Goal: Task Accomplishment & Management: Use online tool/utility

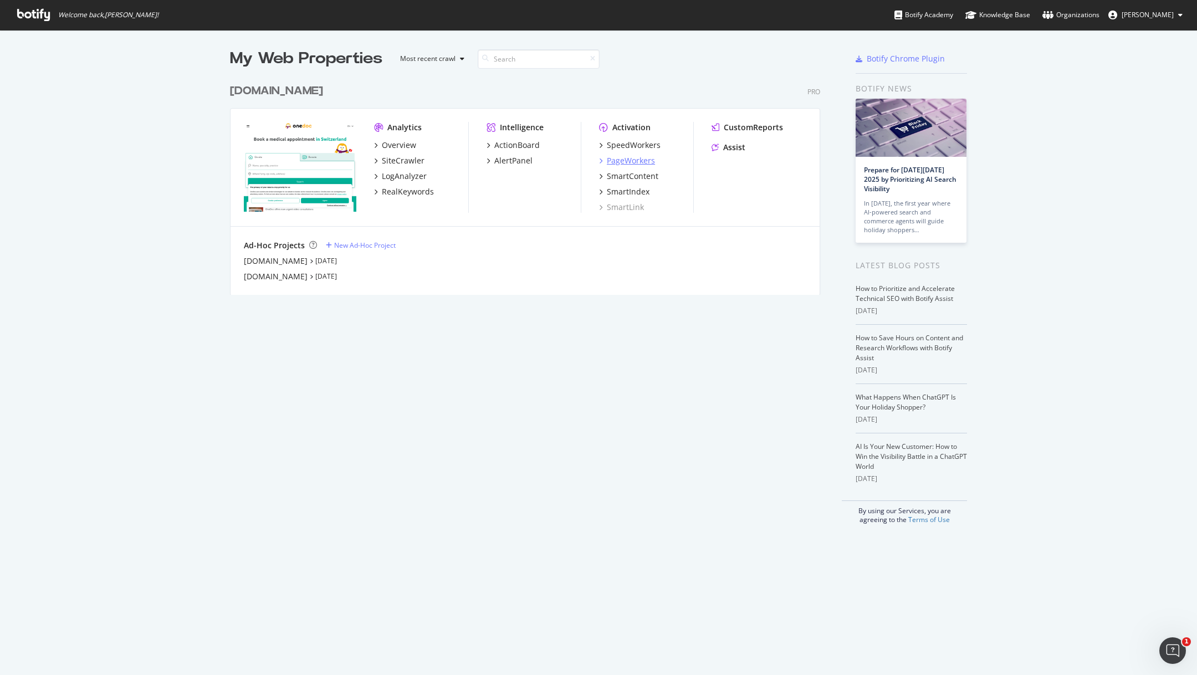
click at [636, 159] on div "PageWorkers" at bounding box center [631, 160] width 48 height 11
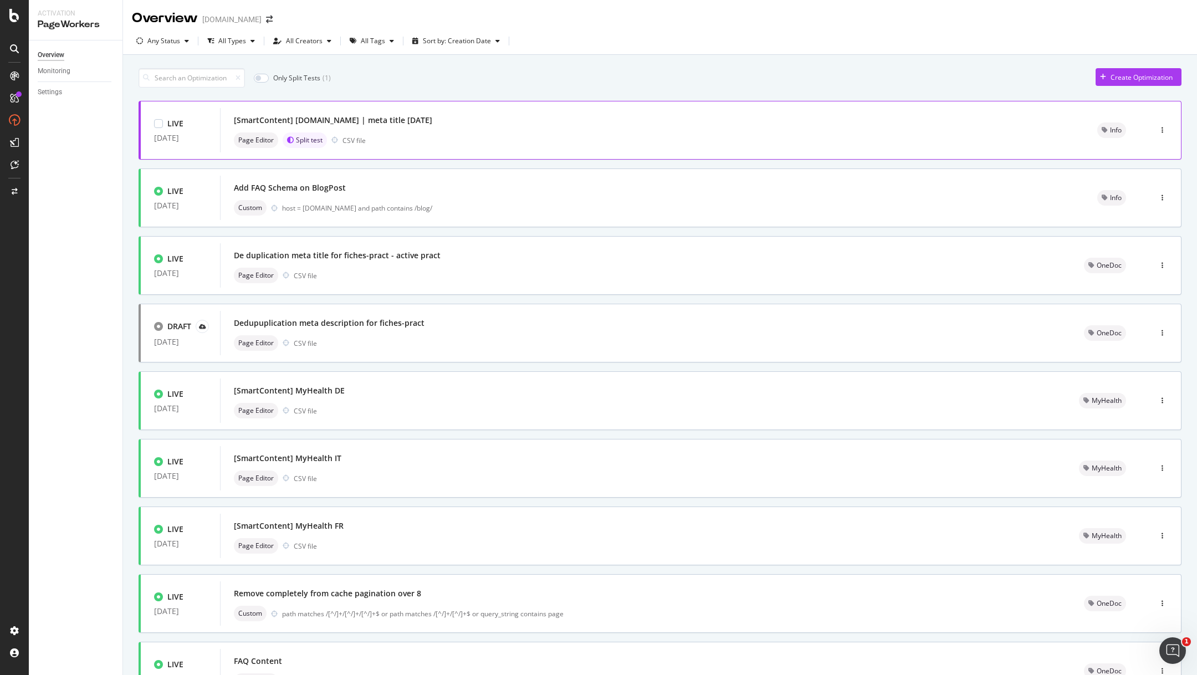
click at [386, 125] on div "[SmartContent] [DOMAIN_NAME] | meta title [DATE]" at bounding box center [333, 120] width 198 height 11
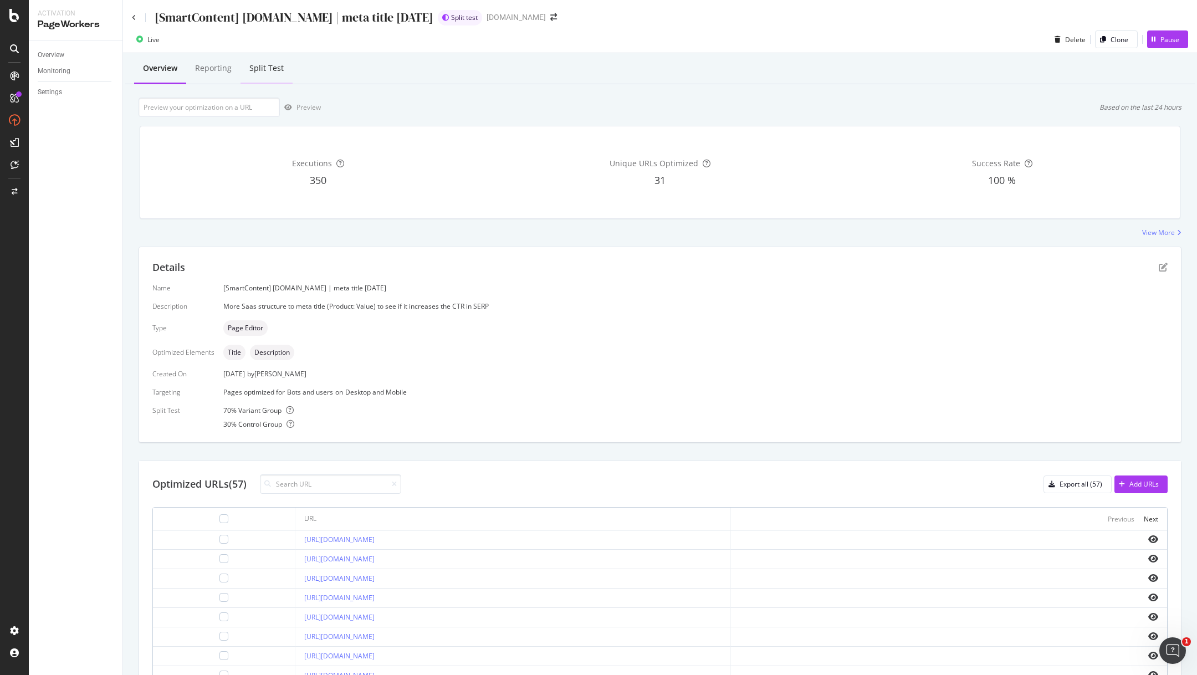
click at [262, 65] on div "Split Test" at bounding box center [266, 68] width 34 height 11
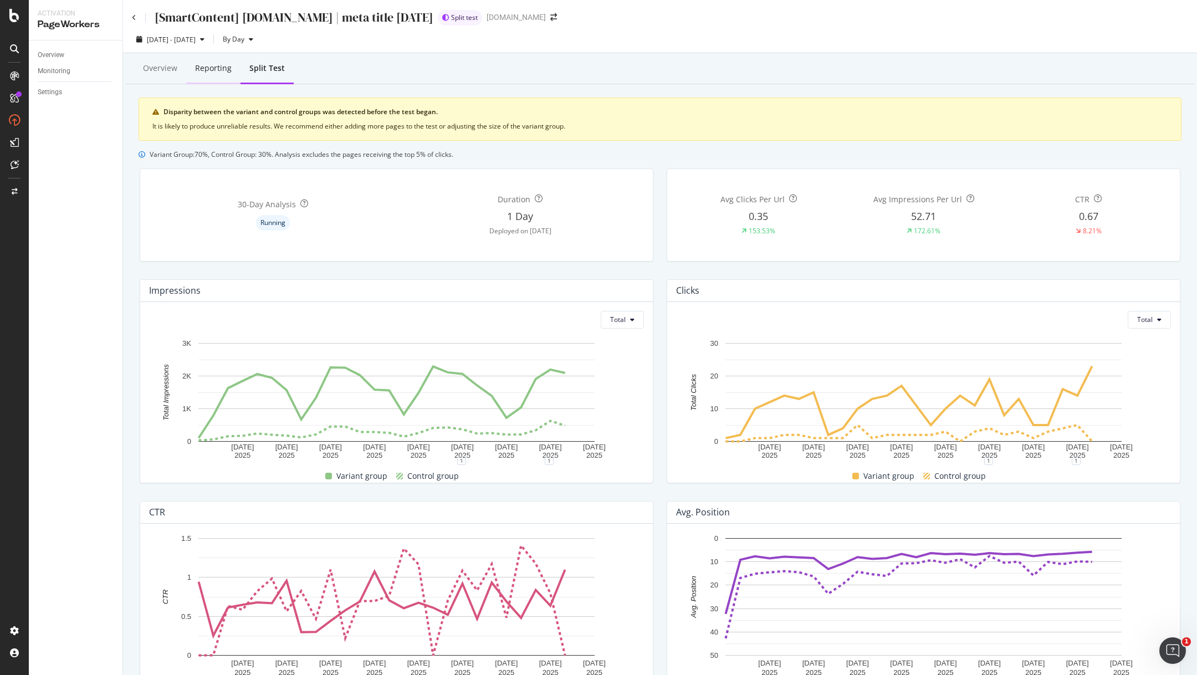
click at [212, 75] on div "Reporting" at bounding box center [213, 69] width 54 height 30
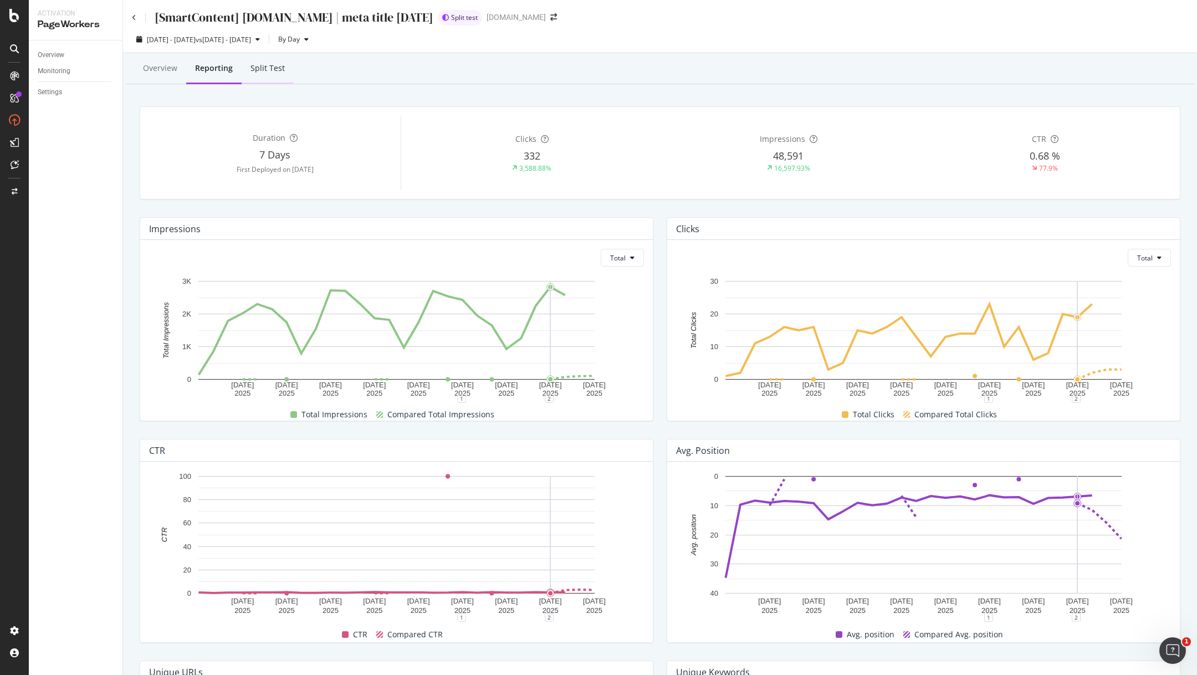
click at [286, 64] on div "Split Test" at bounding box center [268, 69] width 52 height 30
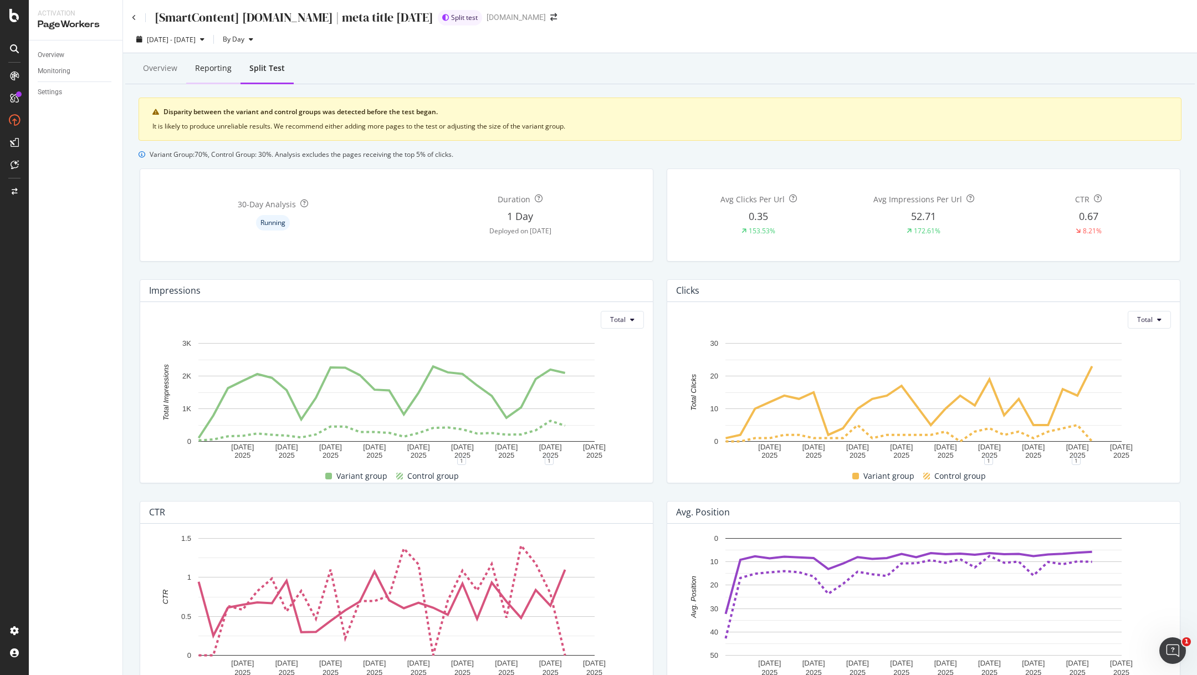
click at [212, 70] on div "Reporting" at bounding box center [213, 68] width 37 height 11
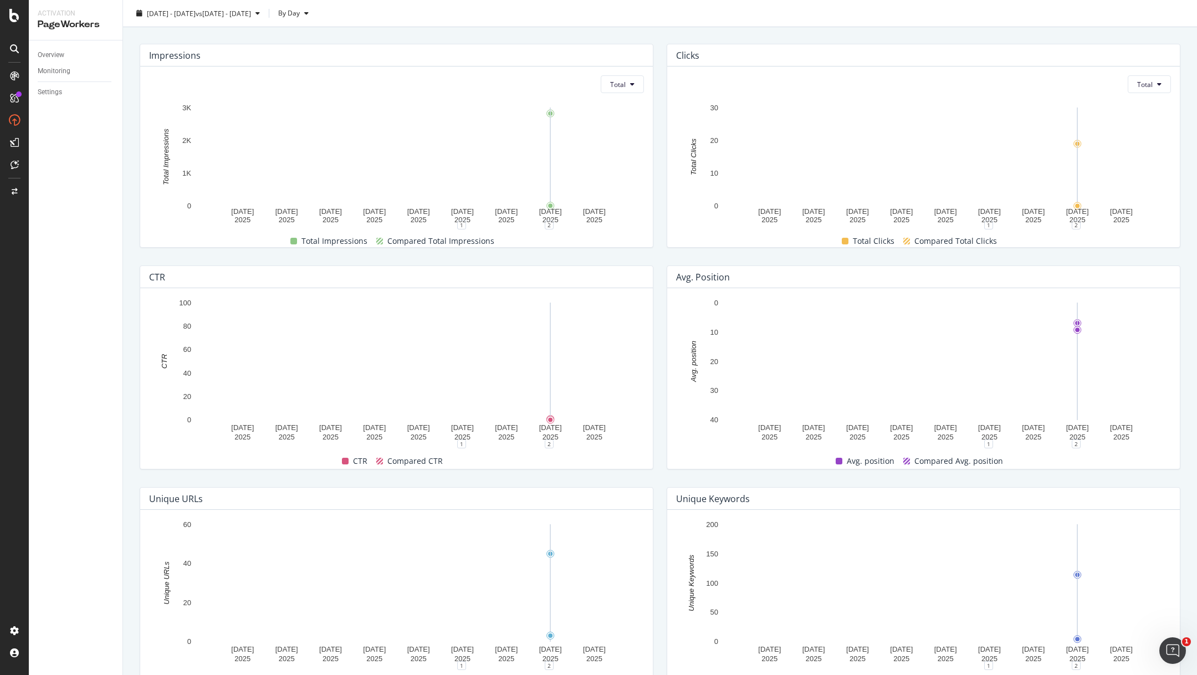
scroll to position [237, 0]
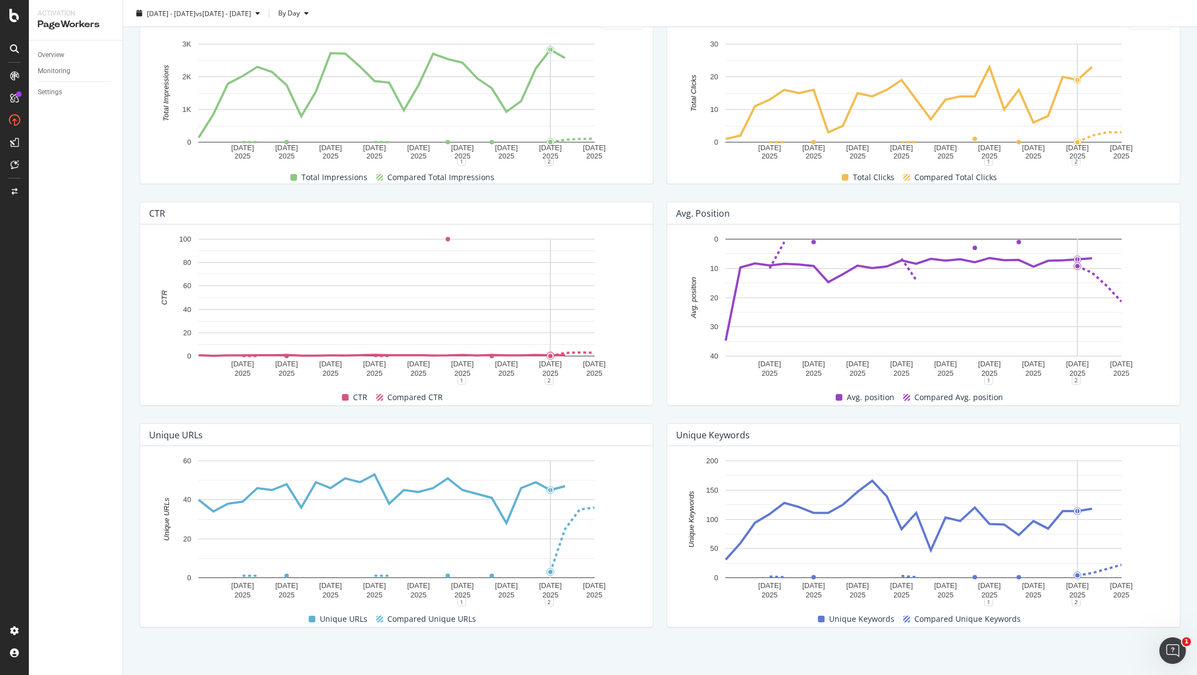
click at [661, 197] on div "Avg. position 2 Sep. 2025 5 Sep. 2025 8 Sep. 2025 11 Sep. 2025 14 Sep. 2025 17 …" at bounding box center [923, 304] width 527 height 222
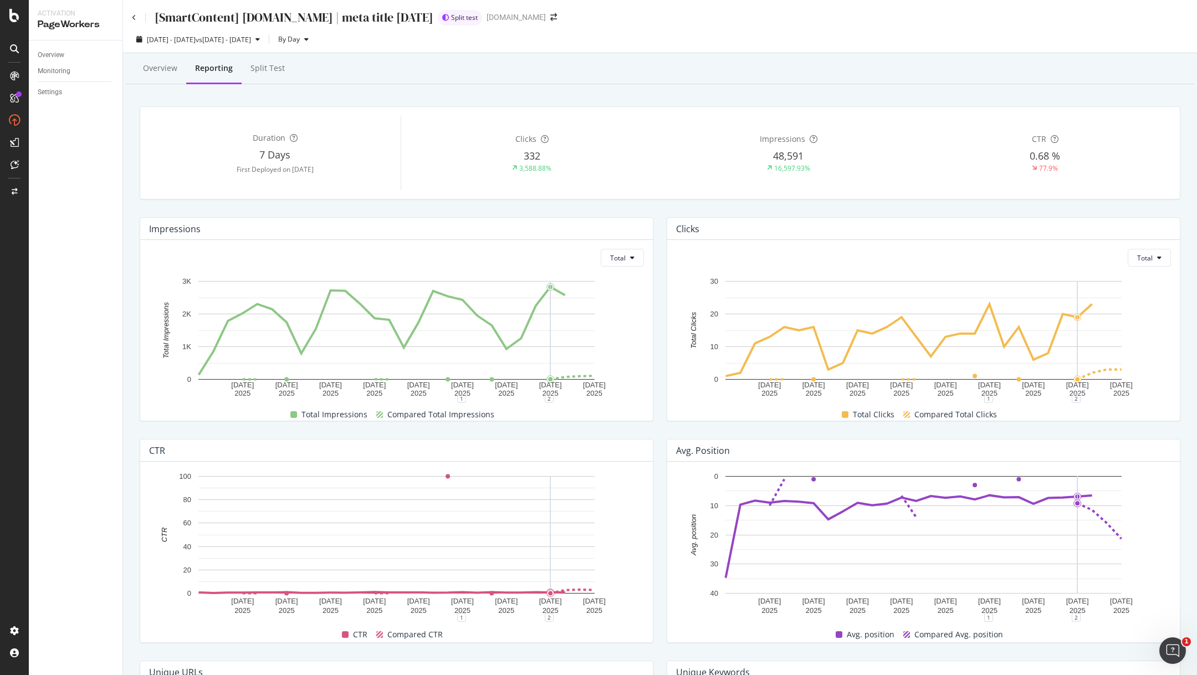
scroll to position [6, 0]
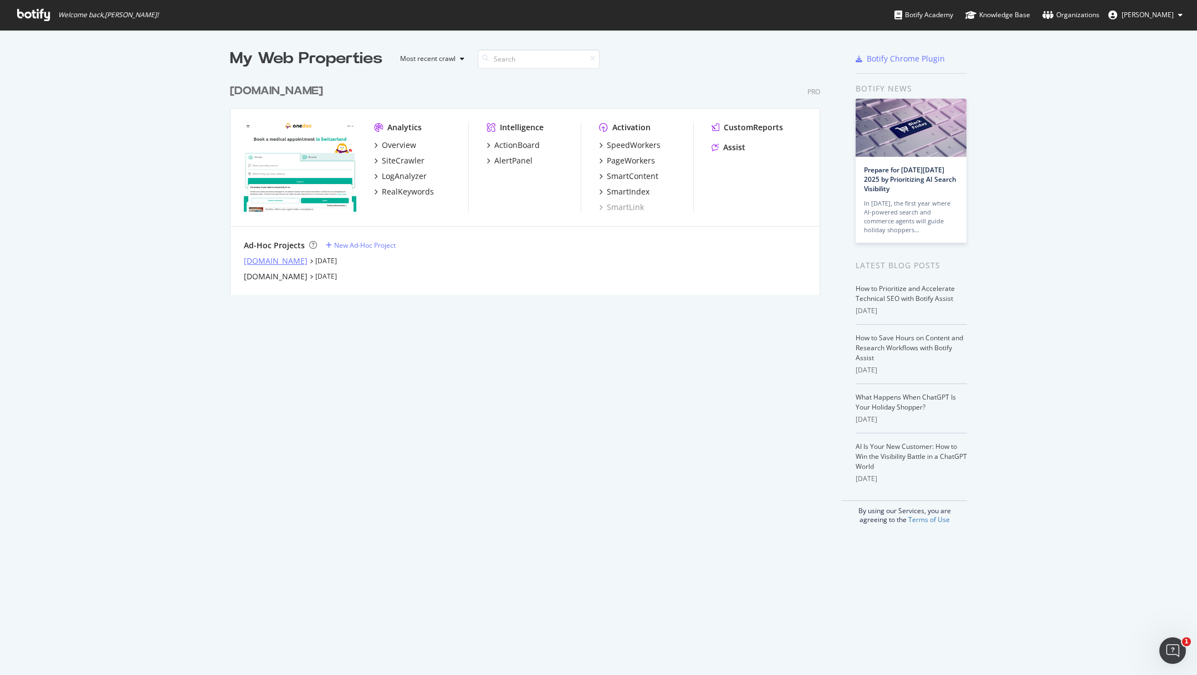
click at [279, 257] on div "[DOMAIN_NAME]" at bounding box center [276, 260] width 64 height 11
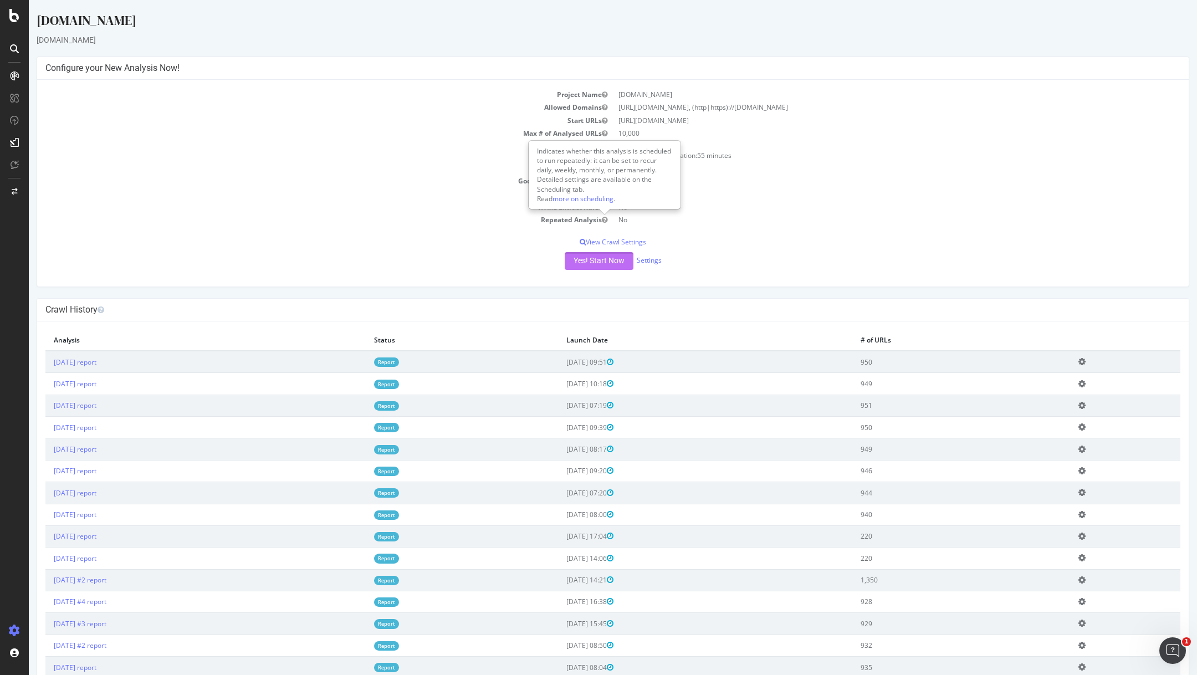
click at [593, 262] on button "Yes! Start Now" at bounding box center [599, 261] width 69 height 18
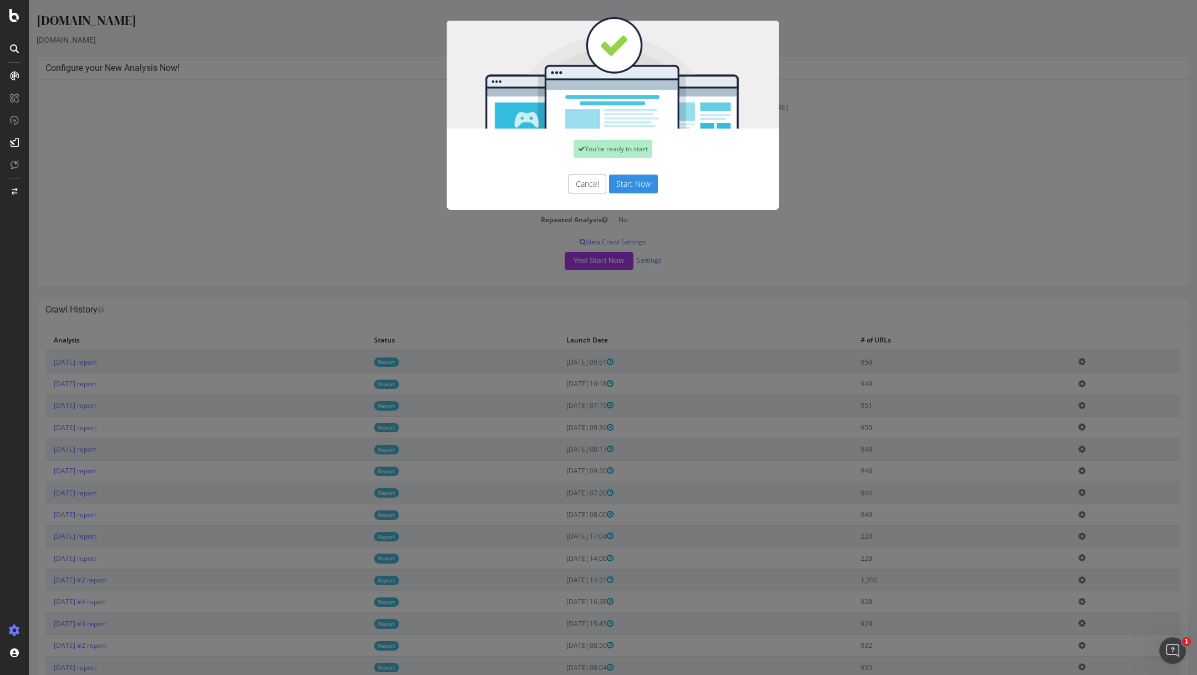
click at [625, 185] on button "Start Now" at bounding box center [633, 184] width 49 height 19
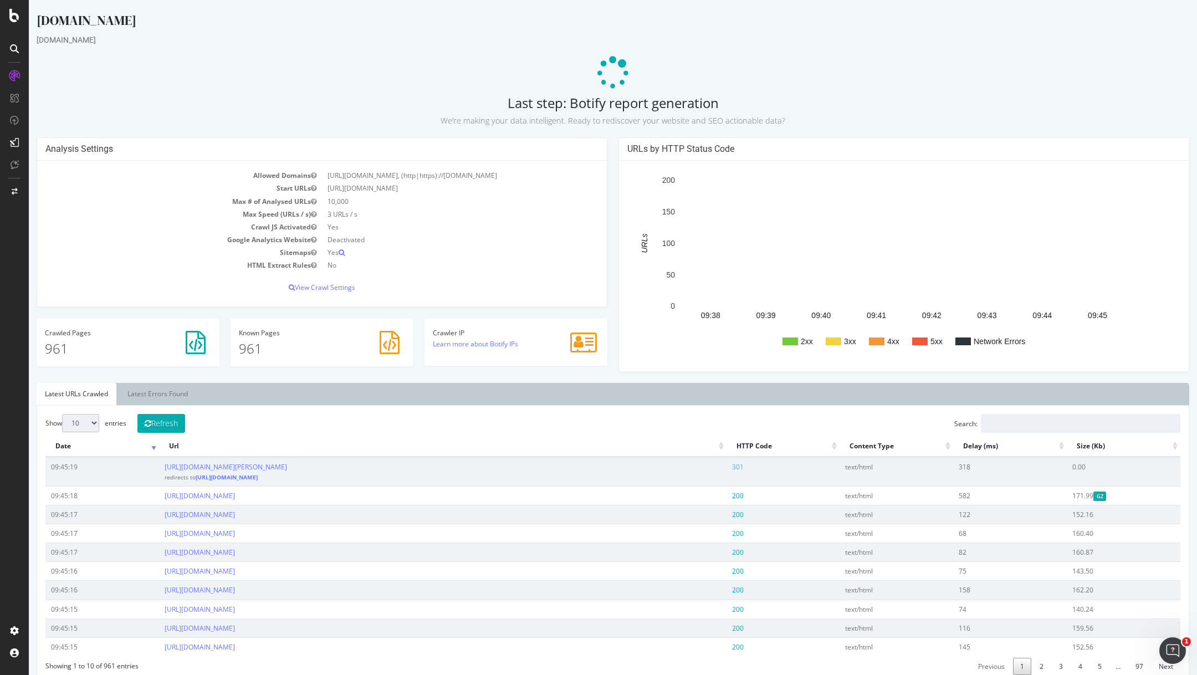
scroll to position [507, 0]
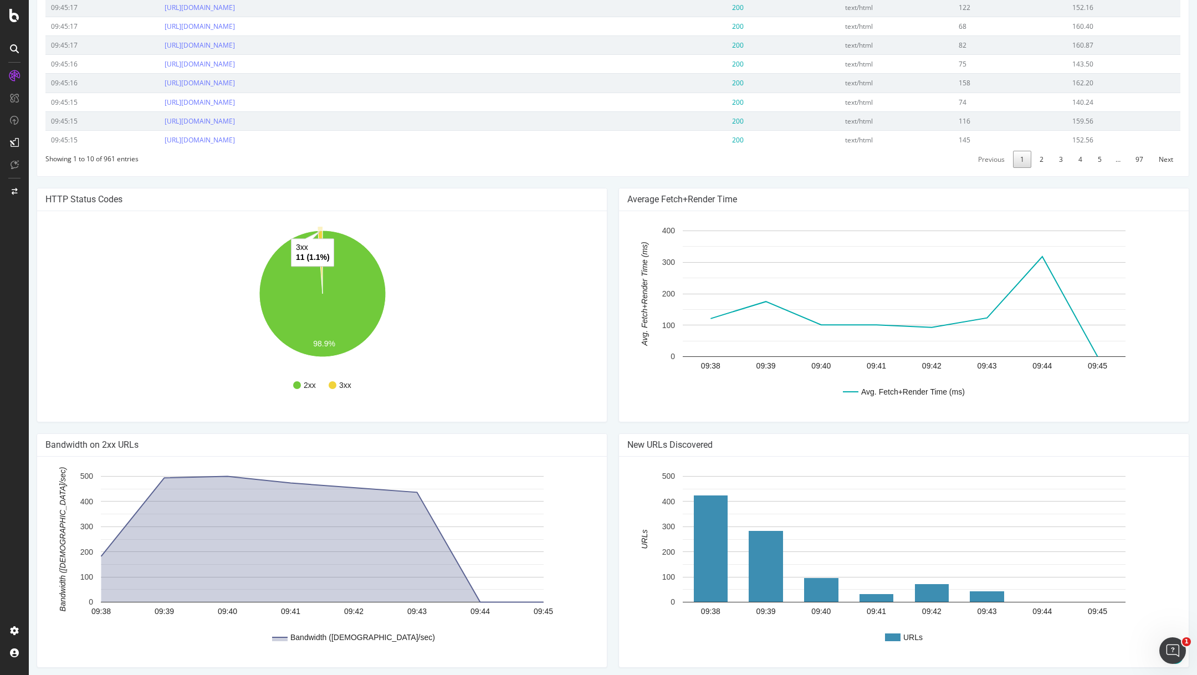
click at [320, 231] on icon "A chart." at bounding box center [320, 262] width 4 height 63
click at [321, 231] on icon "A chart." at bounding box center [320, 262] width 4 height 63
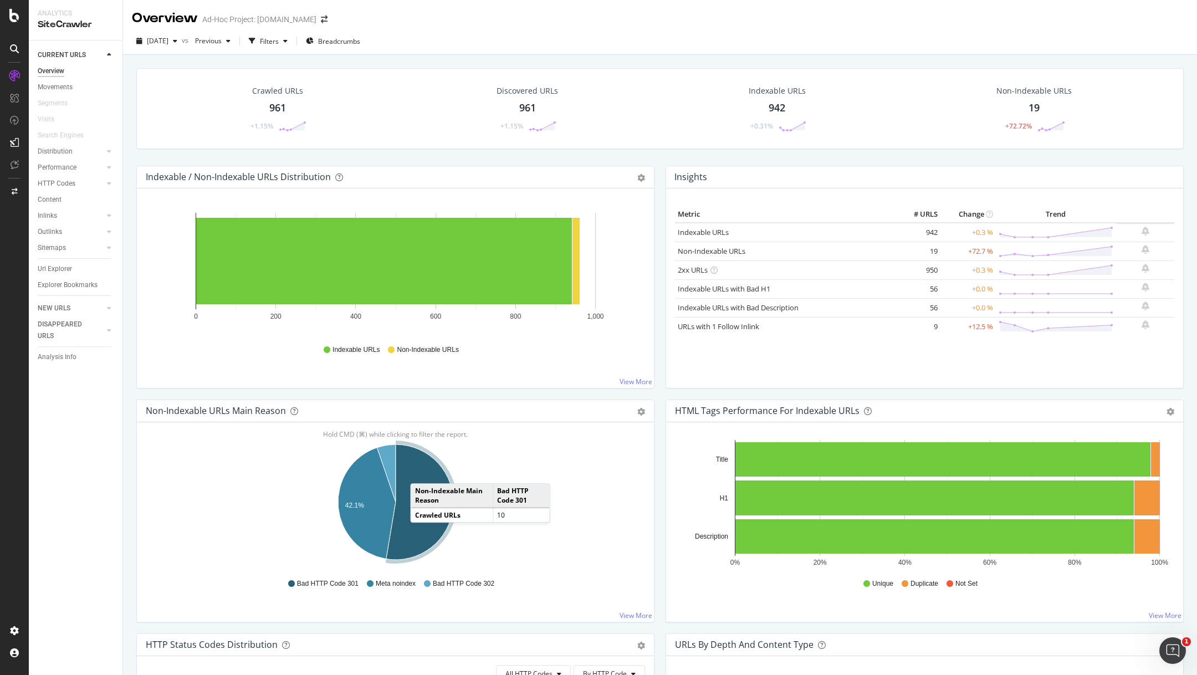
click at [421, 472] on icon "A chart." at bounding box center [419, 501] width 67 height 115
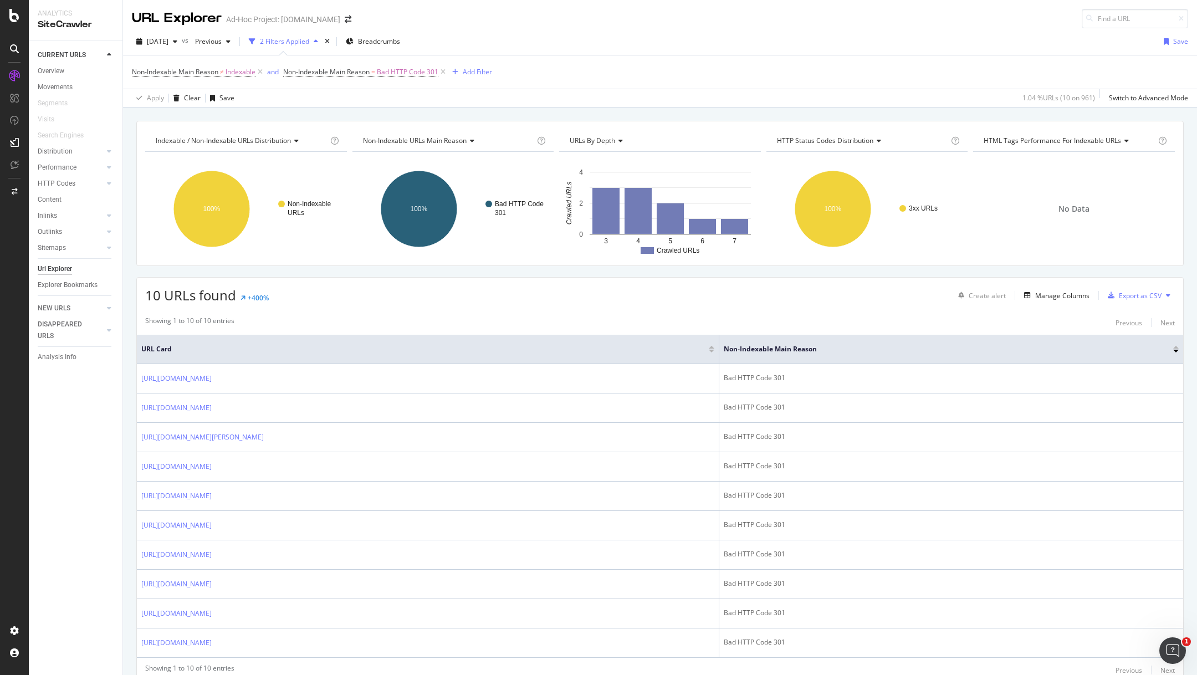
scroll to position [44, 0]
